Goal: Task Accomplishment & Management: Complete application form

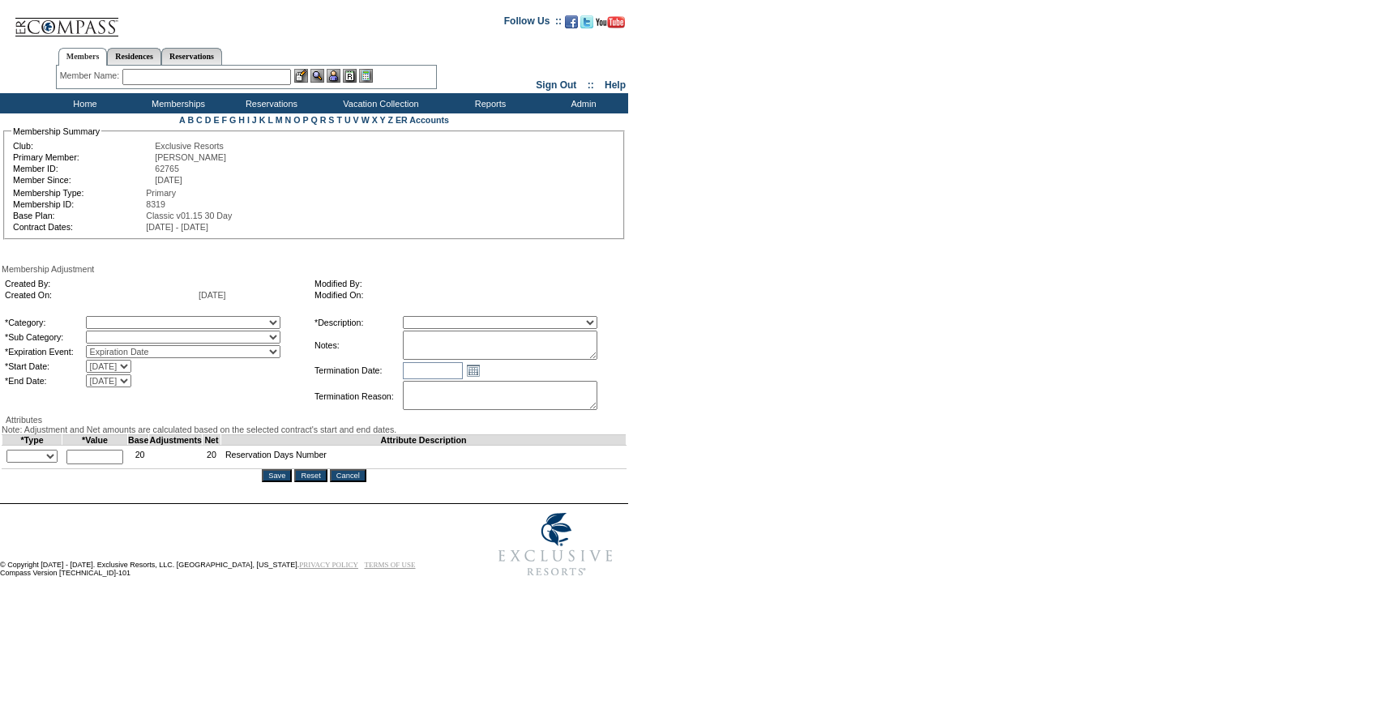
click at [528, 364] on table "*Description: Membership/Transfer Fee Adjustment Membership Fee Adjustment Add-…" at bounding box center [469, 364] width 312 height 99
click at [524, 348] on textarea at bounding box center [500, 345] width 195 height 29
paste textarea "[PERSON_NAME]"
type textarea "Per [PERSON_NAME] email [DATE], adding 3 days to 25/26."
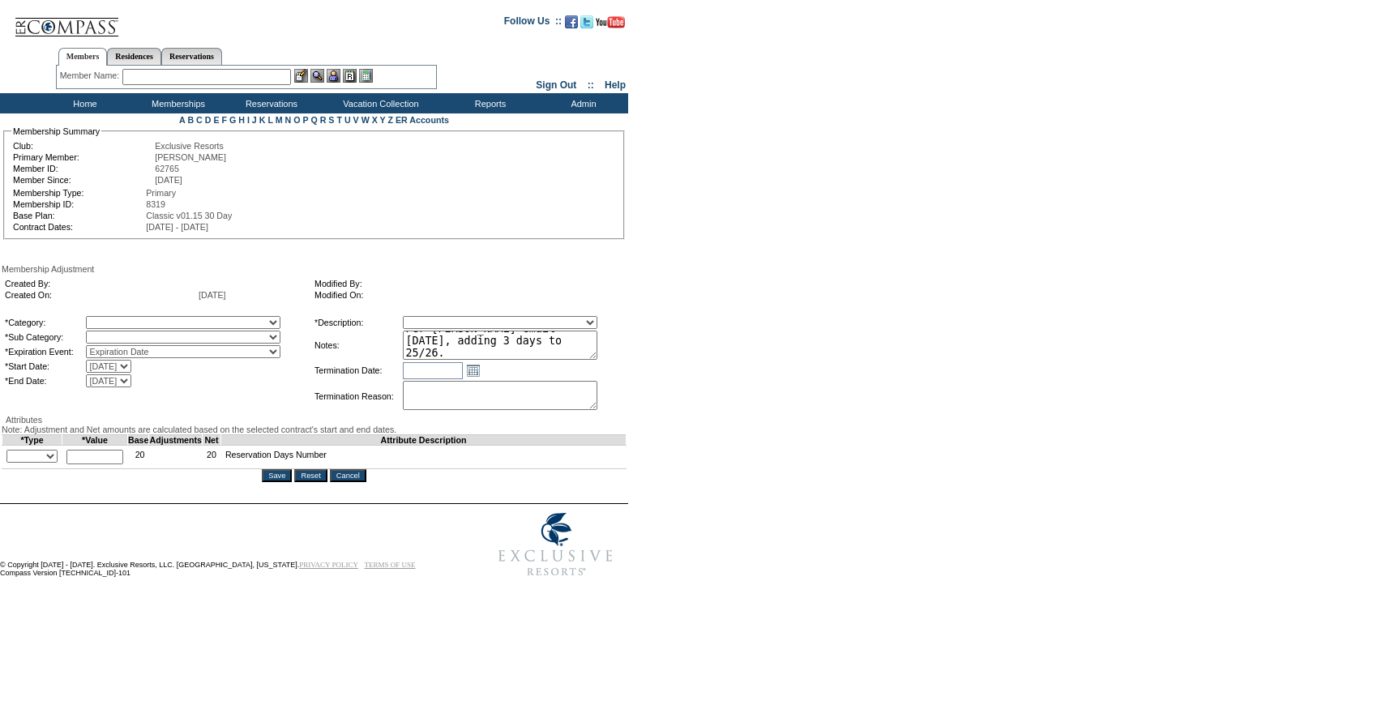
click at [163, 320] on select "A La Carte Days Contract Election Days Converted Days [MEDICAL_DATA] Other Refe…" at bounding box center [183, 322] width 195 height 13
select select "1060"
click at [119, 319] on select "A La Carte Days Contract Election Days Converted Days [MEDICAL_DATA] Other Refe…" at bounding box center [183, 322] width 195 height 13
select select "1067"
click at [119, 334] on select "A La Carte Days" at bounding box center [183, 337] width 195 height 13
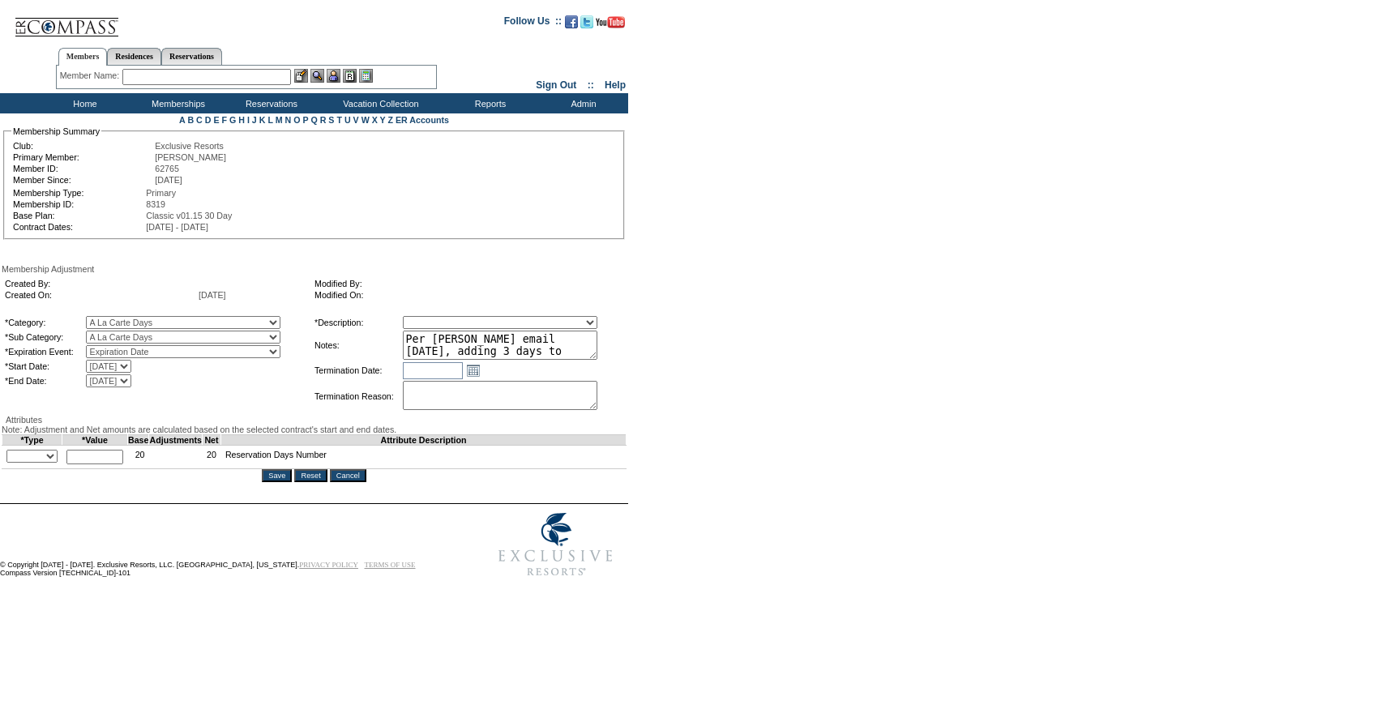
click at [475, 321] on select "Membership/Transfer Fee Adjustment Membership Fee Adjustment Add-On Fee Adjustm…" at bounding box center [500, 322] width 195 height 13
select select "275"
click at [433, 319] on select "Membership/Transfer Fee Adjustment Membership Fee Adjustment Add-On Fee Adjustm…" at bounding box center [500, 322] width 195 height 13
click at [58, 463] on select "+ - Override" at bounding box center [31, 456] width 51 height 13
select select "1"
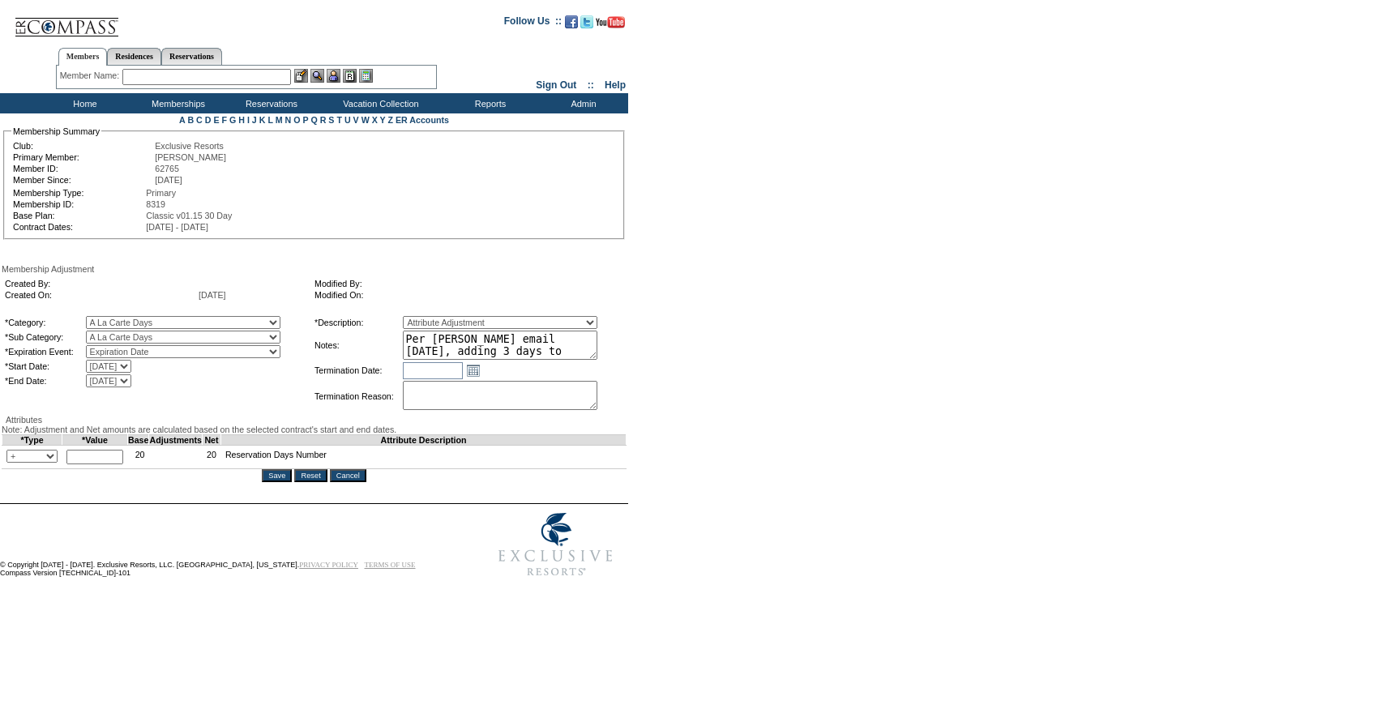
click at [11, 463] on select "+ - Override" at bounding box center [31, 456] width 51 height 13
click at [123, 464] on input "text" at bounding box center [94, 457] width 57 height 15
type input "3"
click at [284, 482] on input "Save" at bounding box center [277, 475] width 30 height 13
